Goal: Navigation & Orientation: Find specific page/section

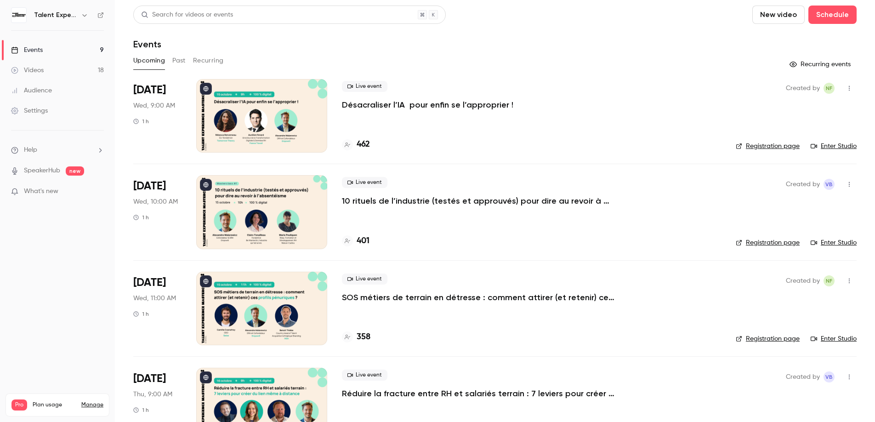
click at [146, 44] on h1 "Events" at bounding box center [147, 44] width 28 height 11
drag, startPoint x: 130, startPoint y: 48, endPoint x: 163, endPoint y: 47, distance: 32.6
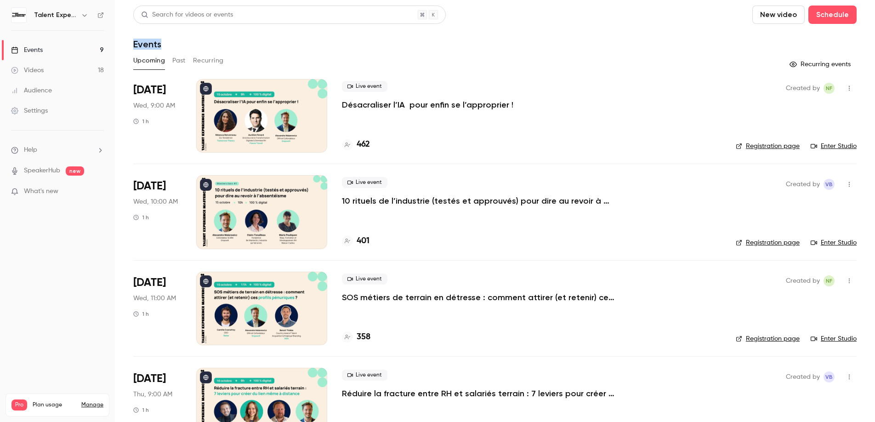
click at [163, 47] on main "Search for videos or events New video Schedule Events Upcoming Past Recurring R…" at bounding box center [495, 211] width 760 height 422
click at [163, 47] on div "Events" at bounding box center [494, 44] width 723 height 11
drag, startPoint x: 161, startPoint y: 46, endPoint x: 130, endPoint y: 46, distance: 31.2
click at [130, 46] on main "Search for videos or events New video Schedule Events Upcoming Past Recurring R…" at bounding box center [495, 211] width 760 height 422
